Goal: Task Accomplishment & Management: Use online tool/utility

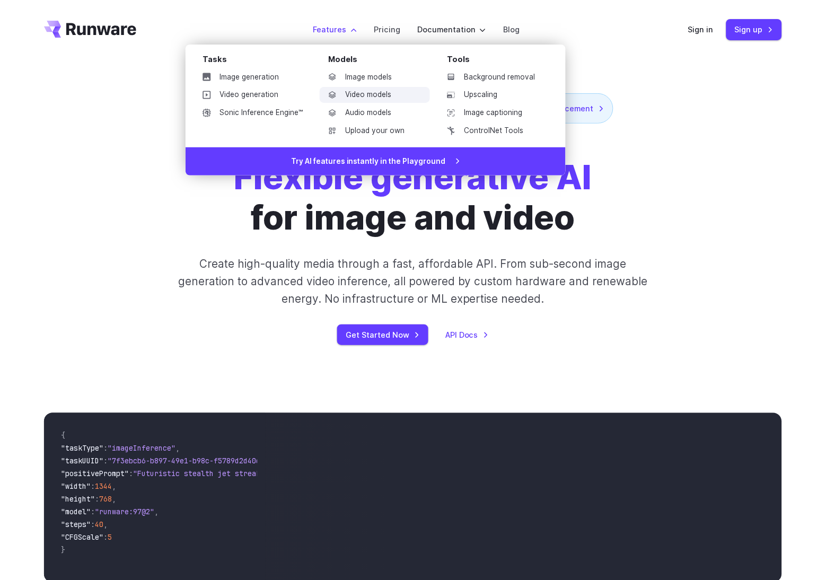
click at [368, 92] on link "Video models" at bounding box center [375, 95] width 110 height 16
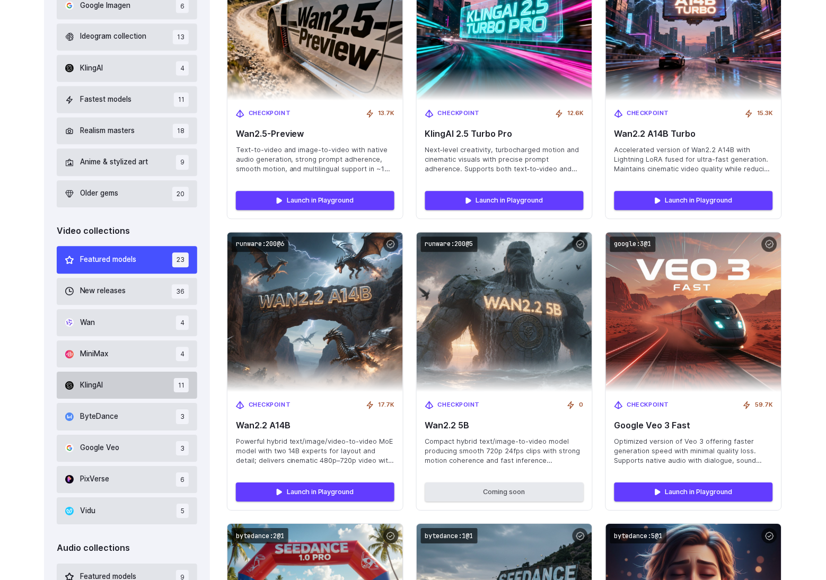
scroll to position [449, 0]
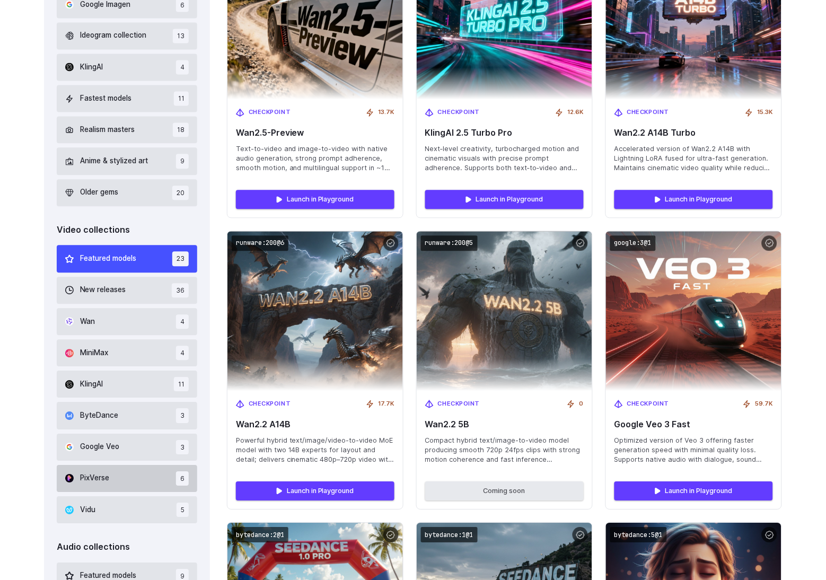
click at [120, 480] on button "PixVerse 6" at bounding box center [127, 478] width 140 height 27
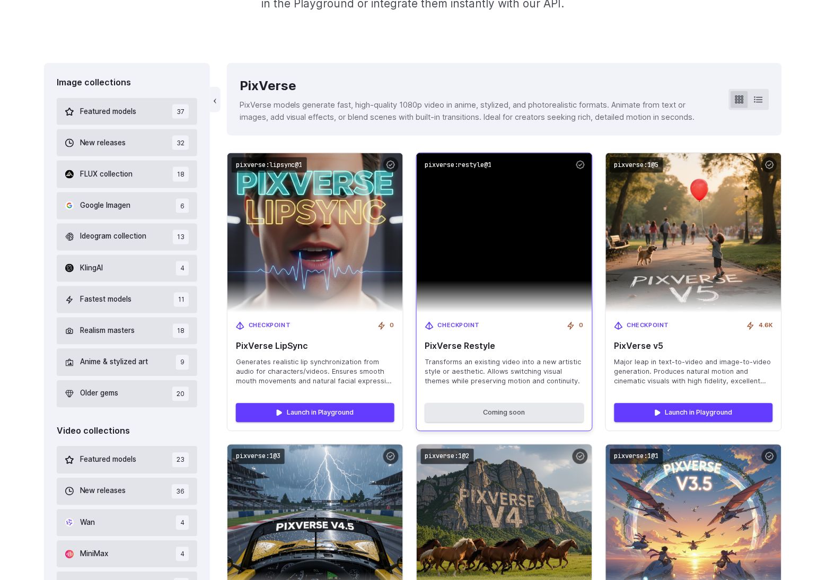
scroll to position [243, 0]
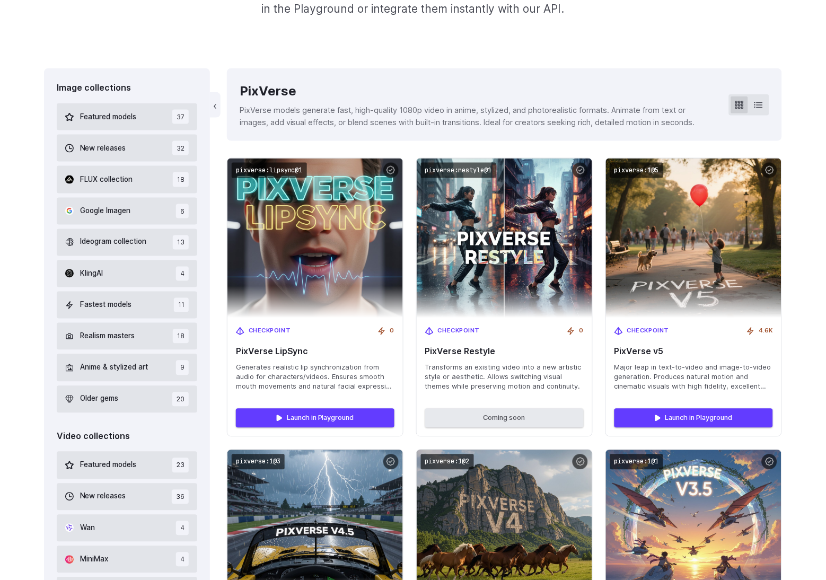
drag, startPoint x: 369, startPoint y: 390, endPoint x: 8, endPoint y: 1, distance: 530.7
click at [277, 372] on span "Generates realistic lip synchronization from audio for characters/videos. Ensur…" at bounding box center [315, 377] width 158 height 29
click at [317, 381] on span "Generates realistic lip synchronization from audio for characters/videos. Ensur…" at bounding box center [315, 377] width 158 height 29
click at [28, 342] on div "Image collections Featured models 37 New releases 32 FLUX collection 18 Google …" at bounding box center [413, 494] width 826 height 853
drag, startPoint x: 366, startPoint y: 383, endPoint x: 220, endPoint y: 219, distance: 218.9
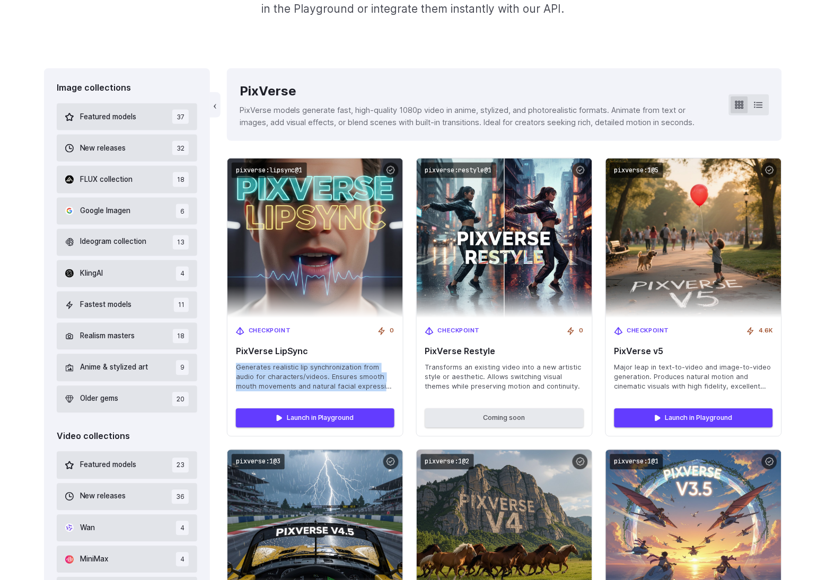
click at [366, 383] on span "Generates realistic lip synchronization from audio for characters/videos. Ensur…" at bounding box center [315, 377] width 158 height 29
click at [220, 219] on div "Image collections Featured models 37 New releases 32 FLUX collection 18 Google …" at bounding box center [413, 494] width 738 height 853
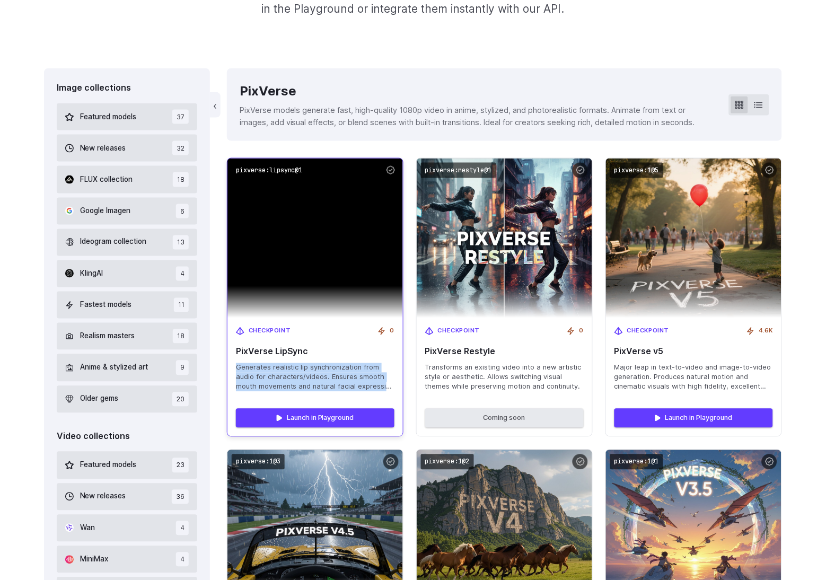
drag, startPoint x: 235, startPoint y: 365, endPoint x: 353, endPoint y: 386, distance: 120.2
click at [369, 387] on div "Checkpoint 0 PixVerse LipSync Generates realistic lip synchronization from audi…" at bounding box center [314, 359] width 175 height 82
copy span "Generates realistic lip synchronization from audio for characters/videos. Ensur…"
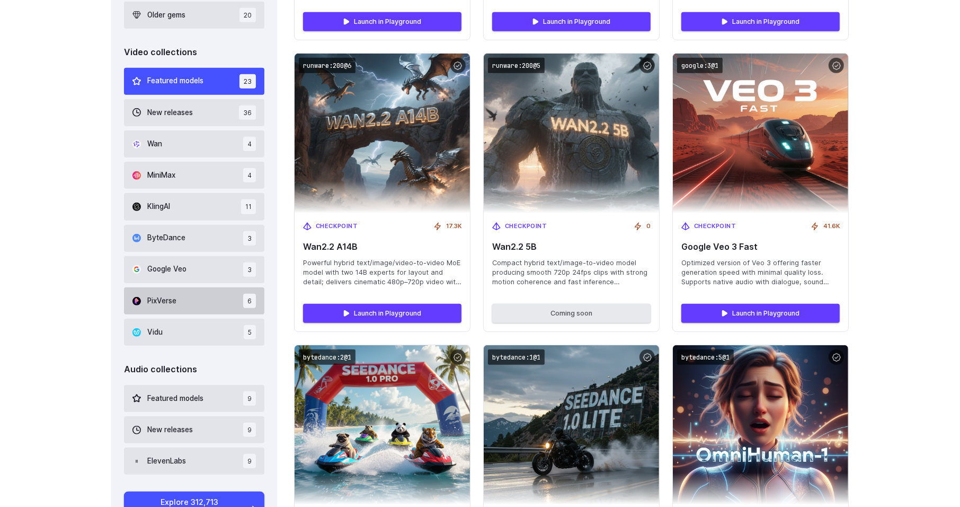
click at [173, 309] on button "PixVerse 6" at bounding box center [194, 300] width 140 height 27
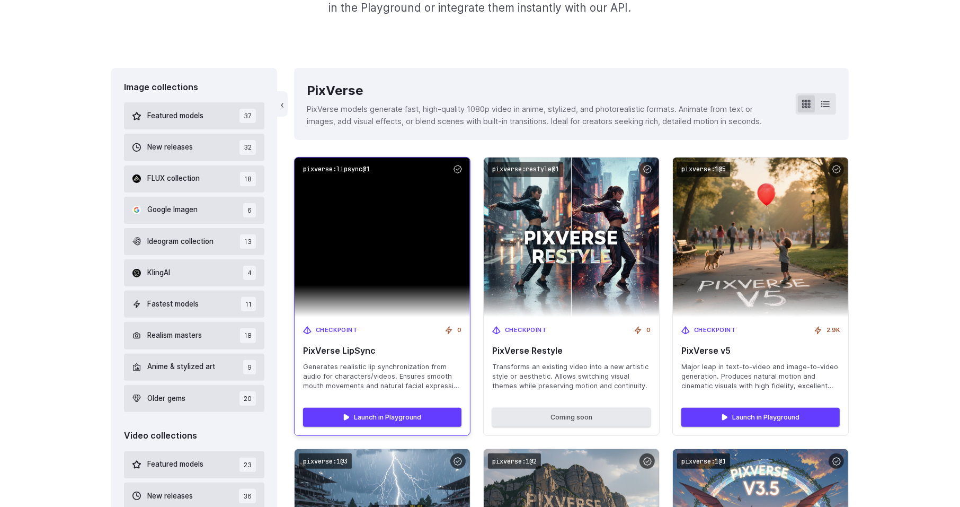
scroll to position [250, 0]
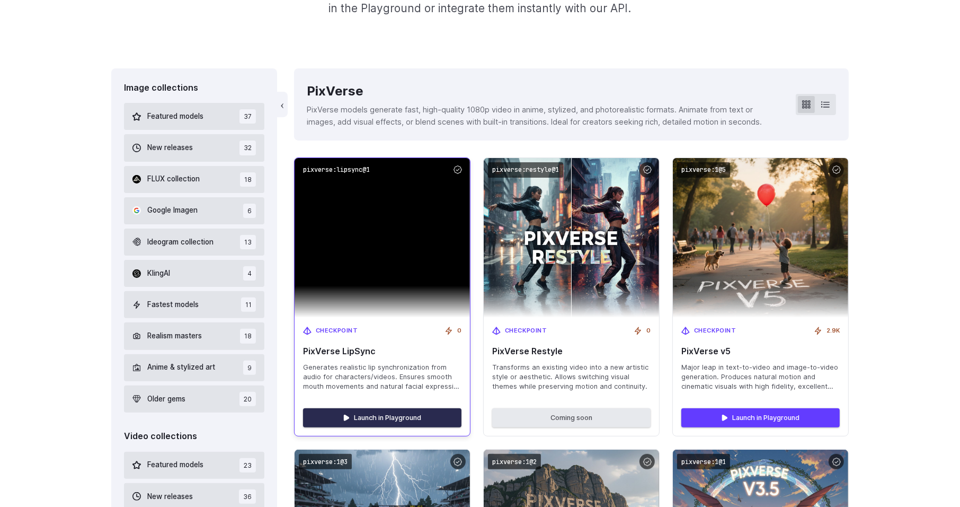
click at [359, 410] on link "Launch in Playground" at bounding box center [382, 417] width 158 height 19
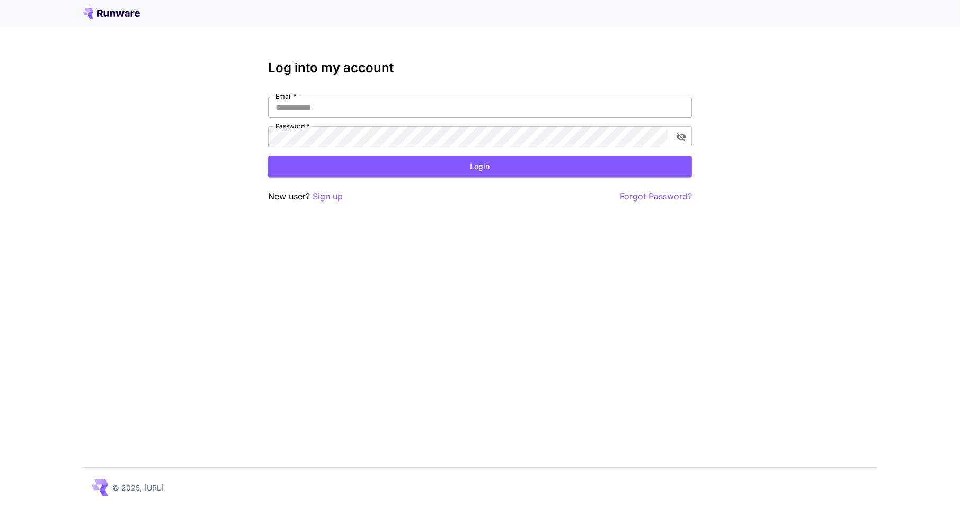
click at [317, 107] on input "Email   *" at bounding box center [480, 106] width 424 height 21
type input "**********"
click at [397, 170] on button "Login" at bounding box center [480, 167] width 424 height 22
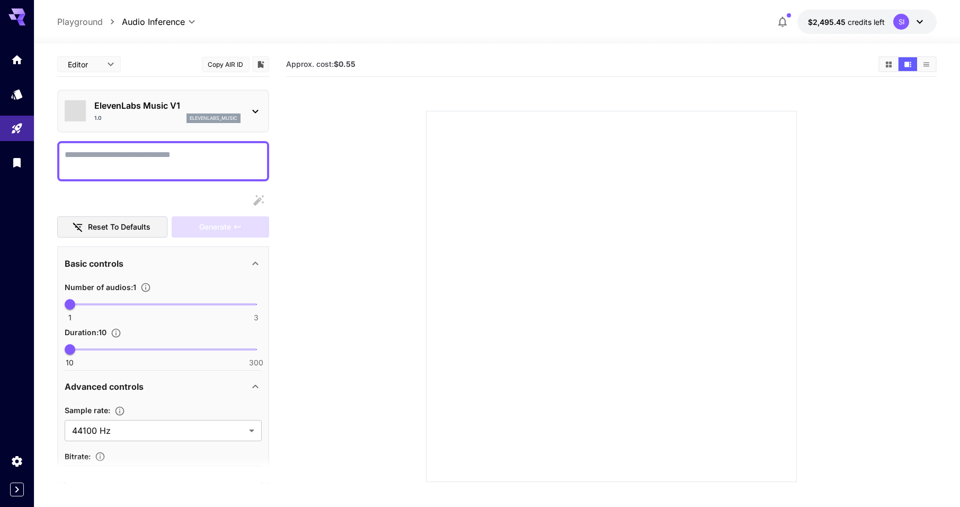
click at [111, 152] on textarea "Display cost in response" at bounding box center [163, 160] width 197 height 25
